Goal: Transaction & Acquisition: Purchase product/service

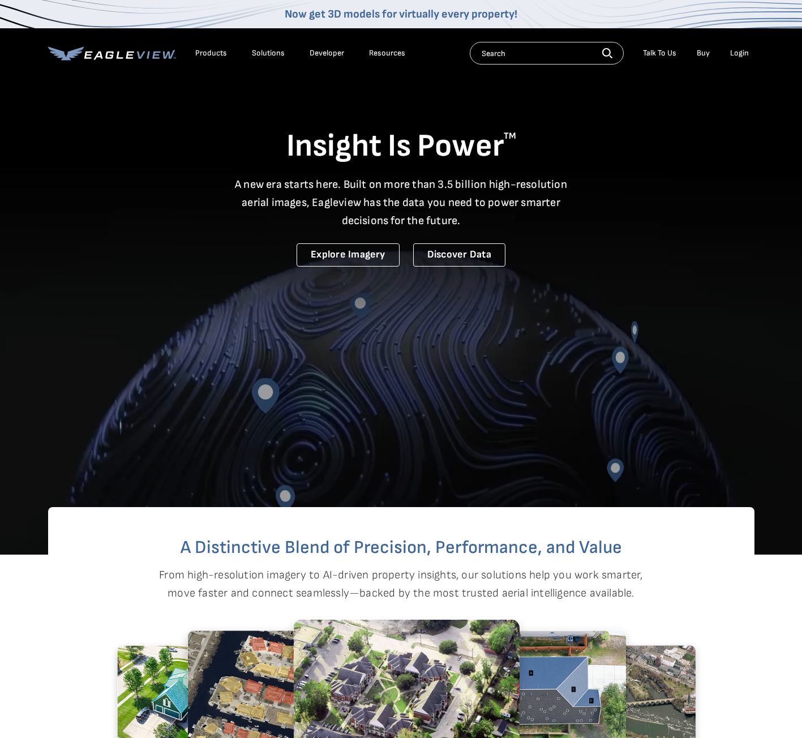
click at [742, 52] on div "Login" at bounding box center [739, 53] width 19 height 10
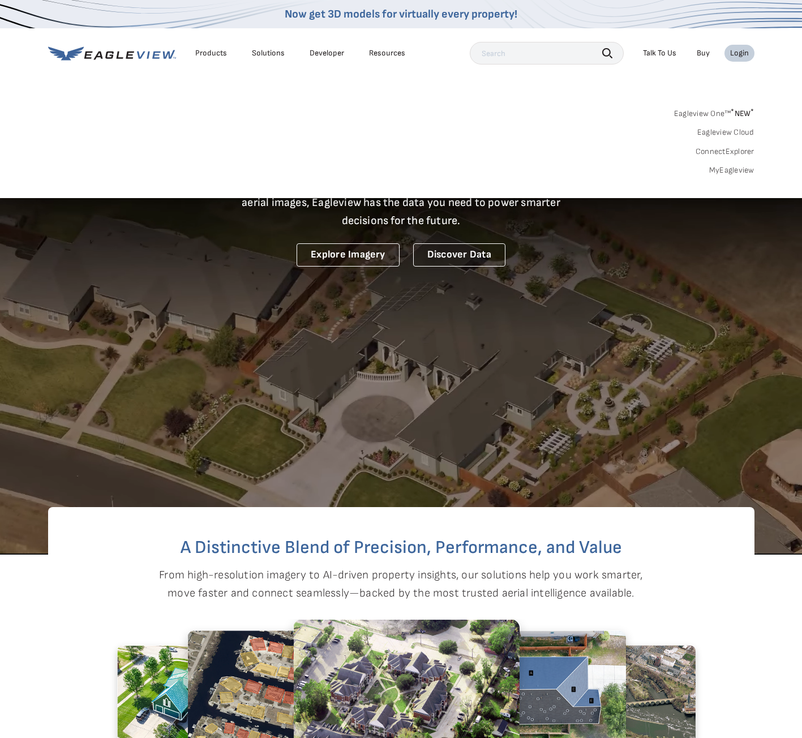
click at [723, 175] on div "Search Products Our Product Areas Imagery 1-Inch GSD Aerial Imagery *" at bounding box center [401, 145] width 802 height 106
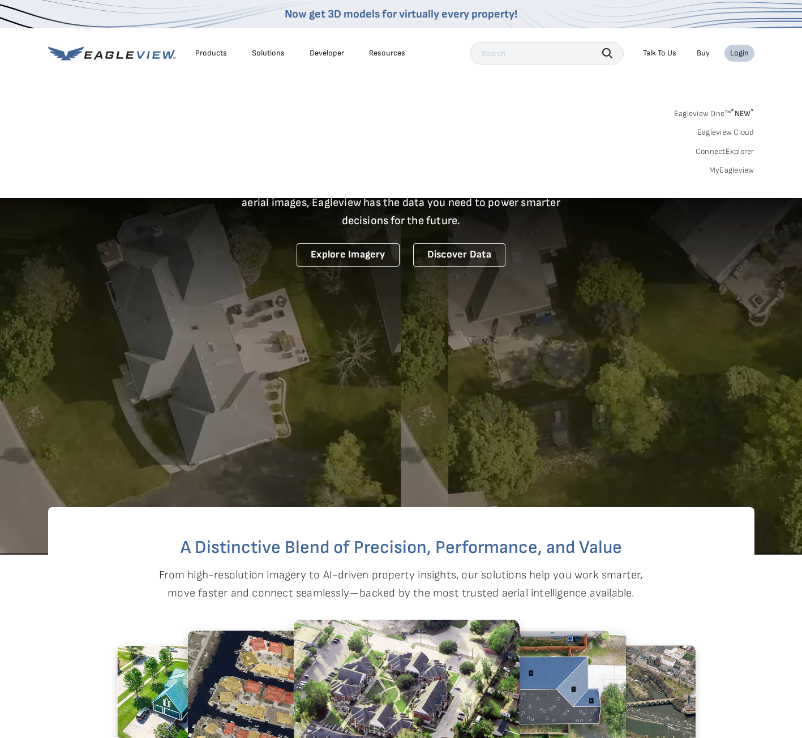
click at [725, 171] on link "MyEagleview" at bounding box center [731, 170] width 45 height 10
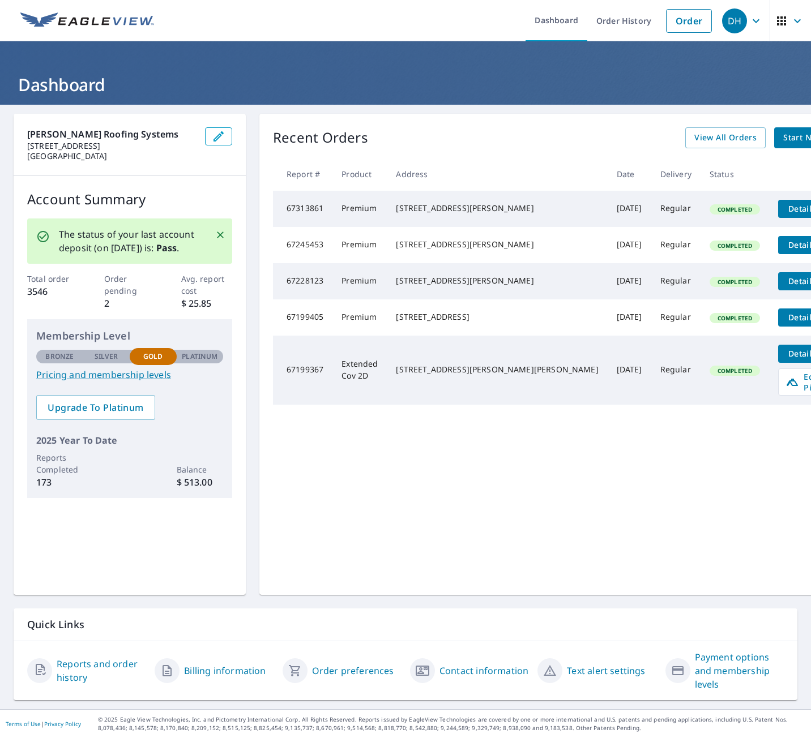
click at [783, 136] on span "Start New Order" at bounding box center [816, 138] width 66 height 14
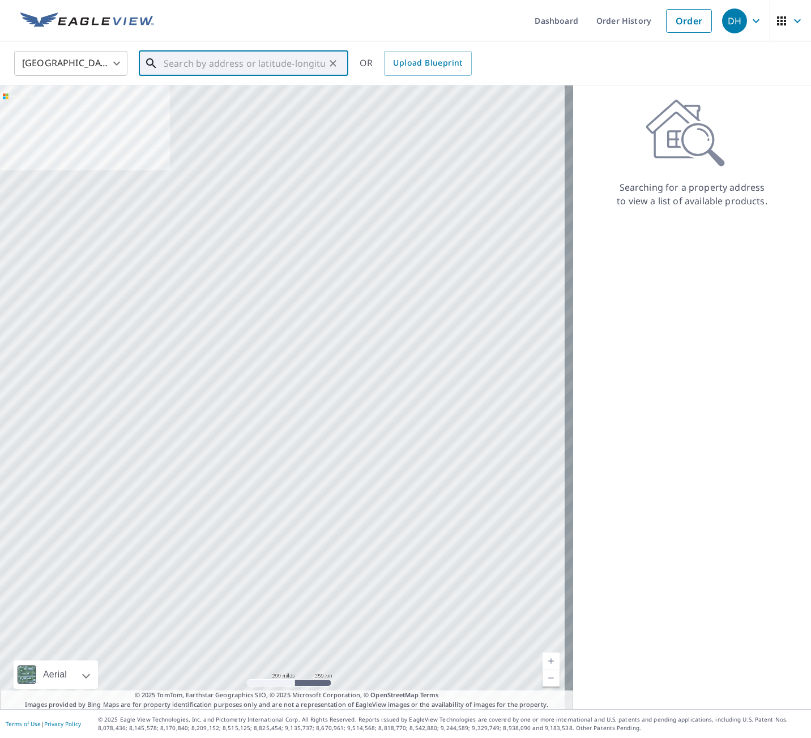
click at [248, 76] on div "​" at bounding box center [243, 63] width 209 height 25
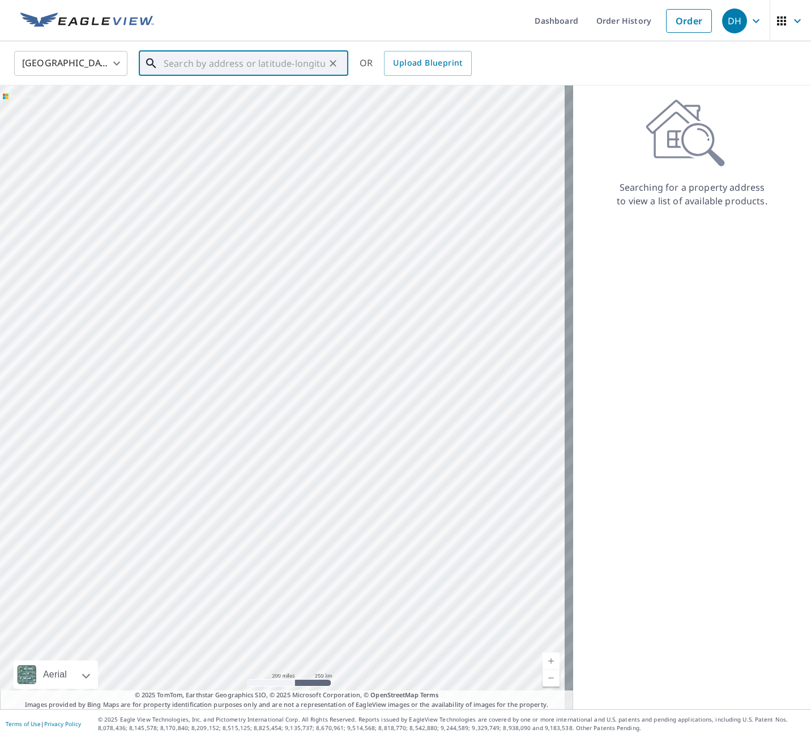
paste input "[STREET_ADDRESS]"
type input "[STREET_ADDRESS]"
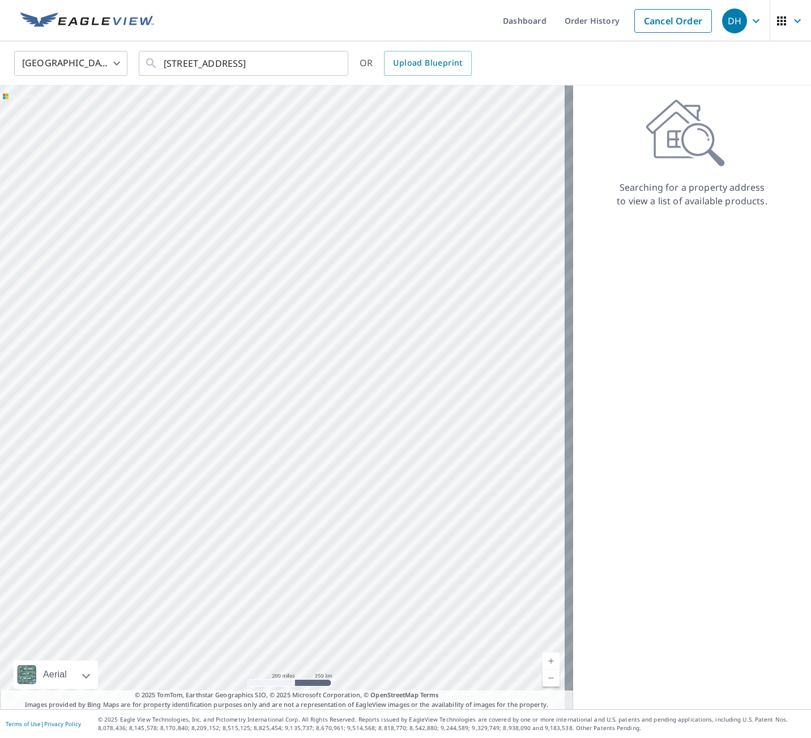
scroll to position [0, 0]
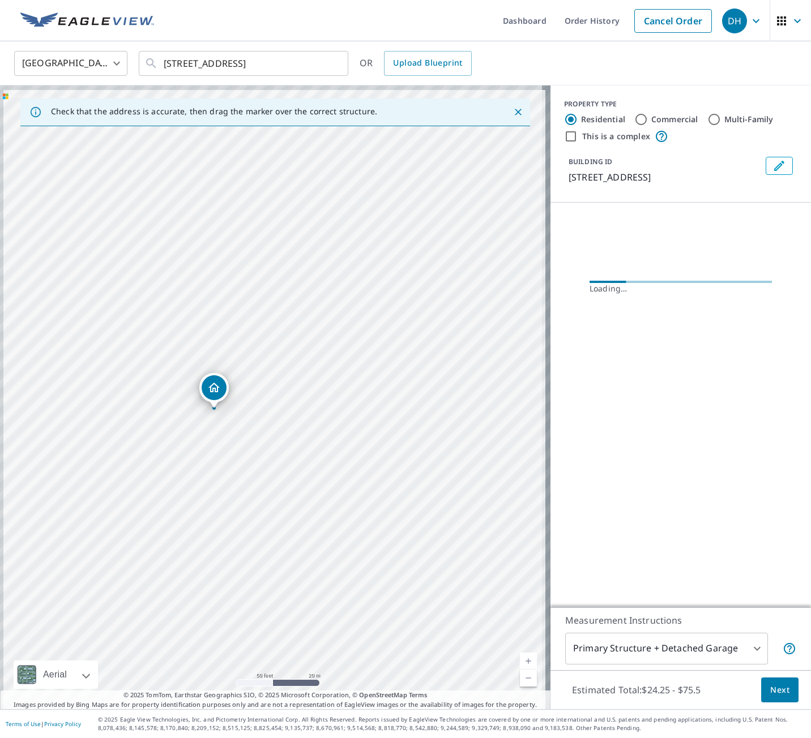
drag, startPoint x: 217, startPoint y: 317, endPoint x: 302, endPoint y: 442, distance: 150.9
click at [301, 442] on div "[STREET_ADDRESS]" at bounding box center [275, 397] width 550 height 624
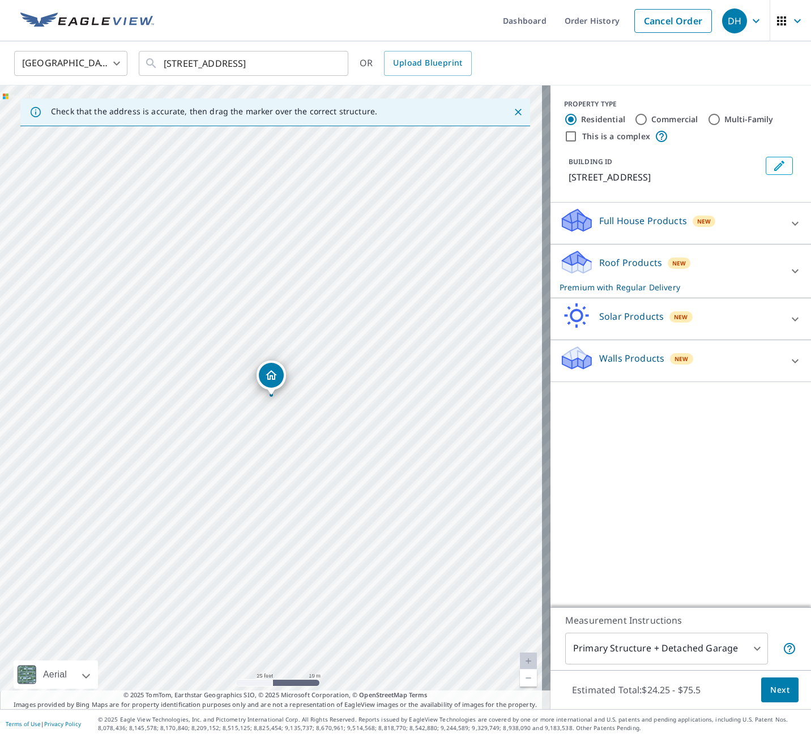
click at [710, 263] on div "Roof Products New Premium with Regular Delivery" at bounding box center [670, 271] width 222 height 44
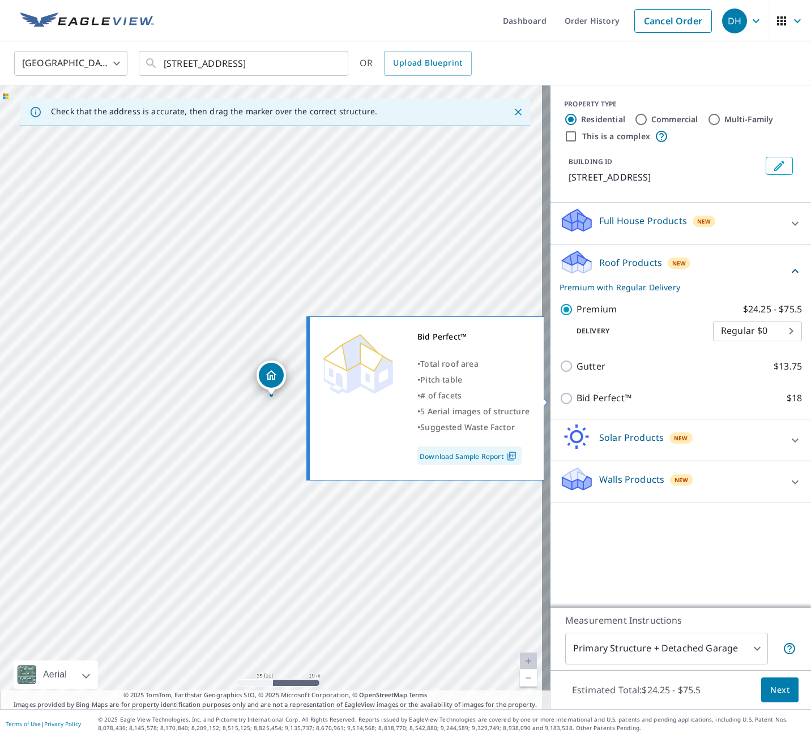
click at [597, 394] on p "Bid Perfect™" at bounding box center [603, 398] width 55 height 14
click at [576, 394] on input "Bid Perfect™ $18" at bounding box center [567, 399] width 17 height 14
checkbox input "true"
checkbox input "false"
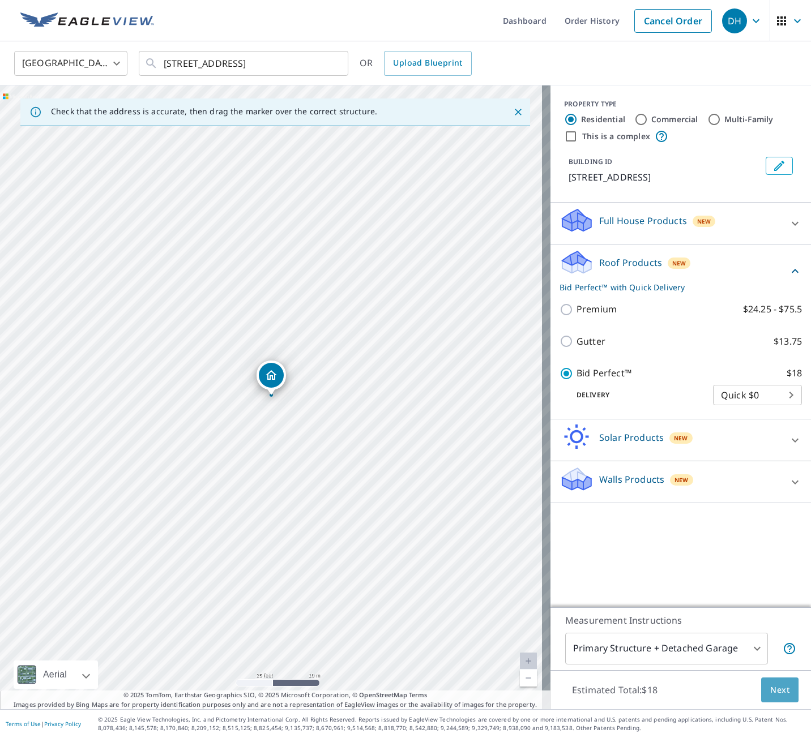
click at [772, 686] on span "Next" at bounding box center [779, 690] width 19 height 14
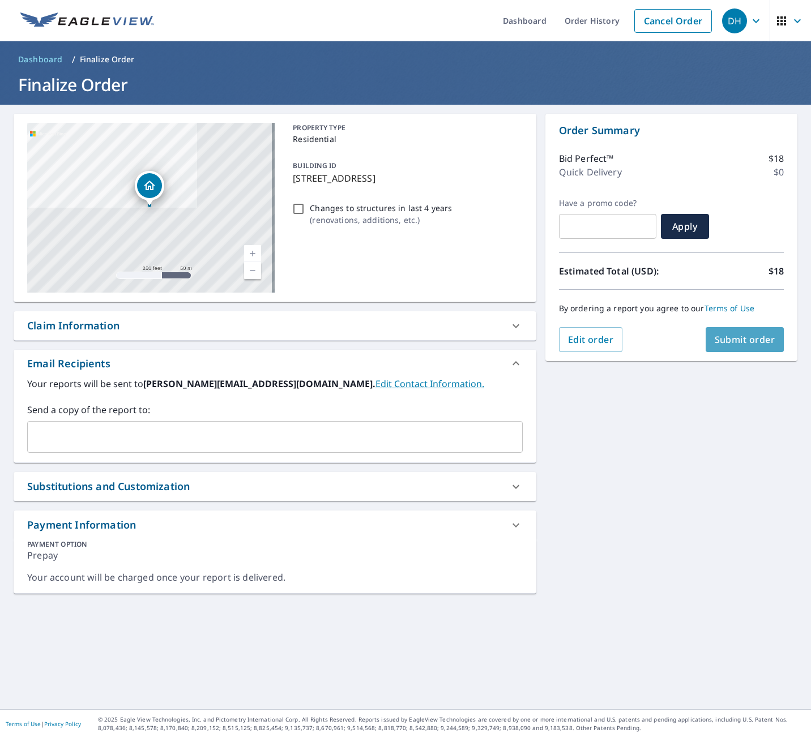
click at [740, 339] on span "Submit order" at bounding box center [744, 339] width 61 height 12
checkbox input "true"
